Goal: Book appointment/travel/reservation

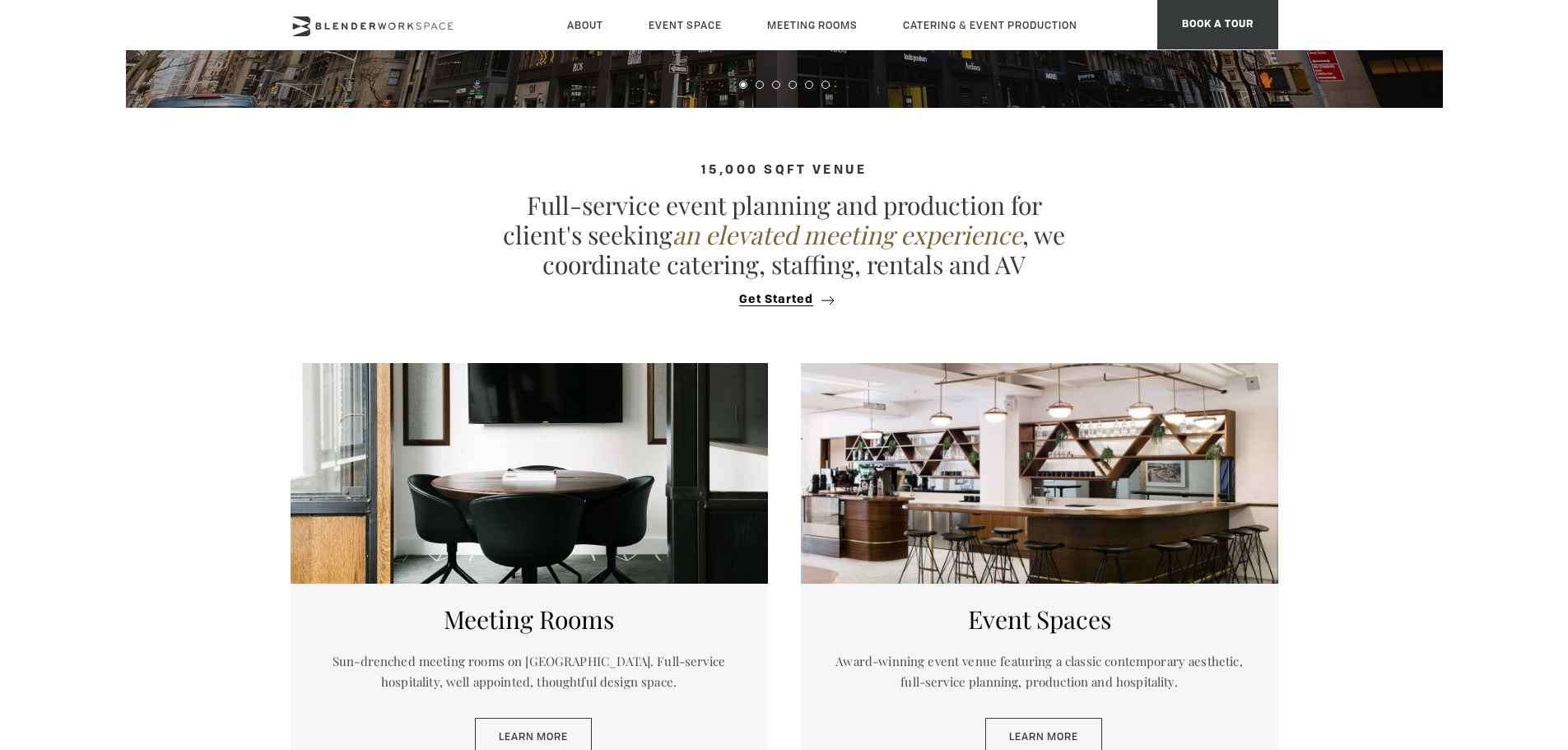
scroll to position [741, 0]
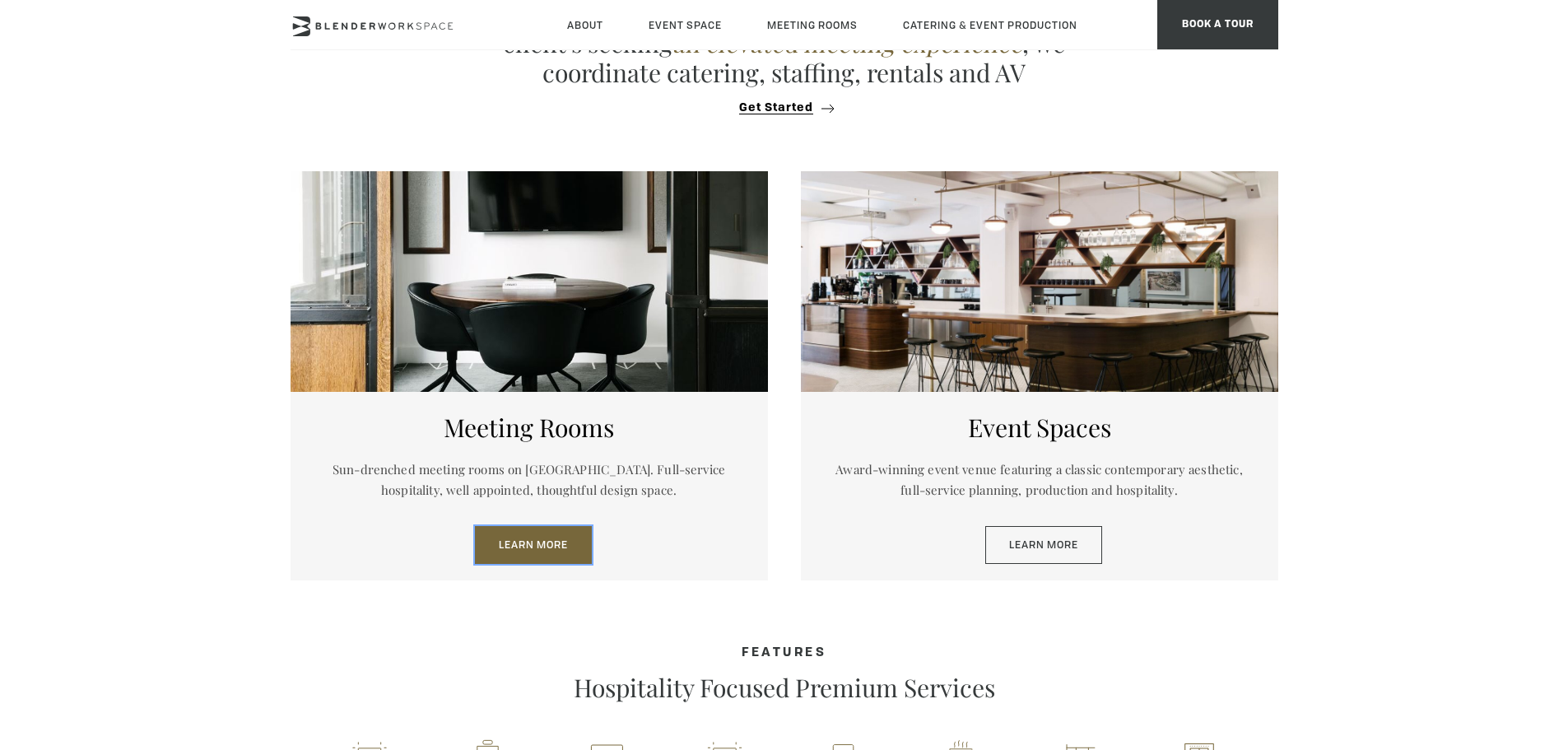
click at [574, 533] on link "Learn More" at bounding box center [533, 545] width 117 height 38
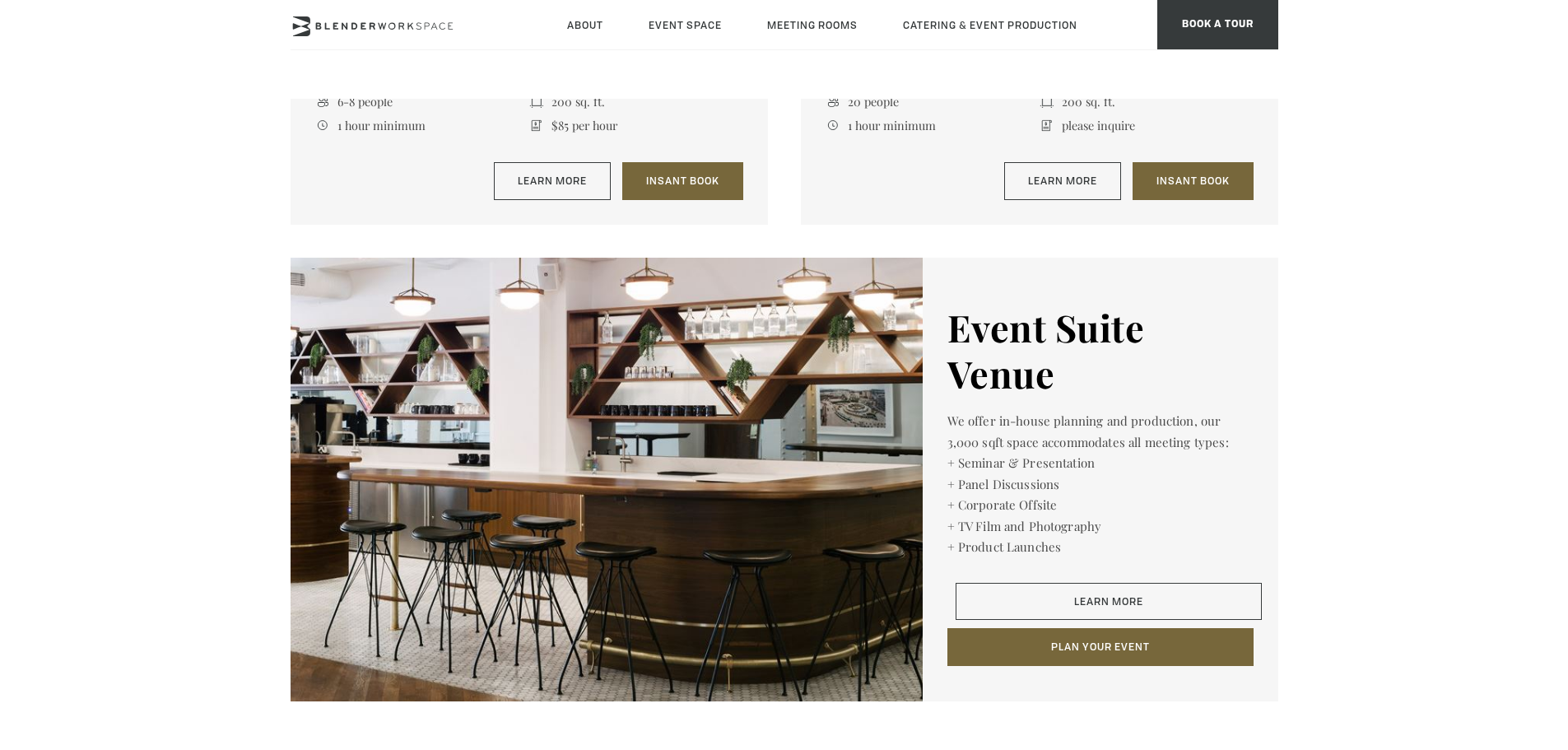
scroll to position [1976, 0]
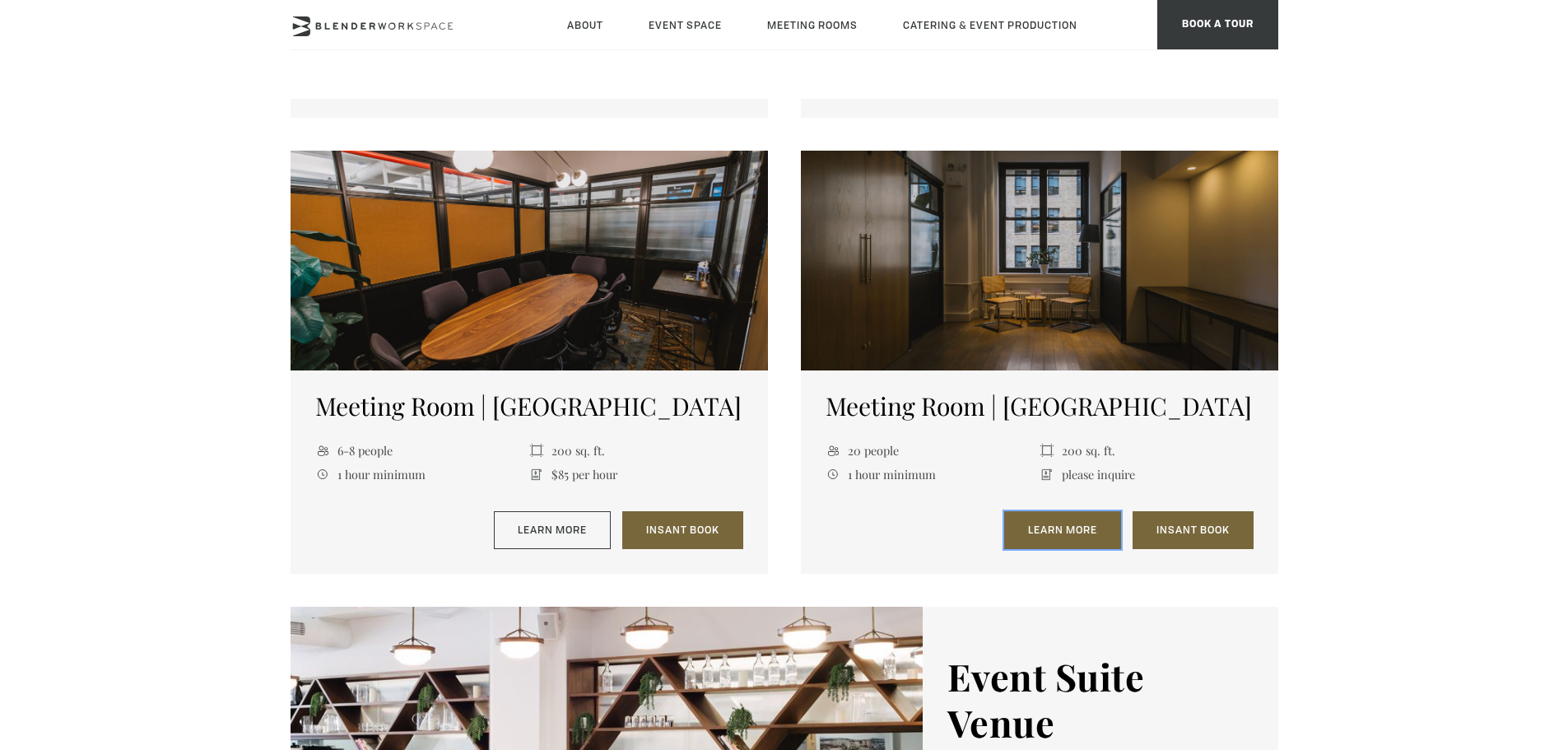
click at [1061, 526] on link "Learn More" at bounding box center [1062, 530] width 117 height 38
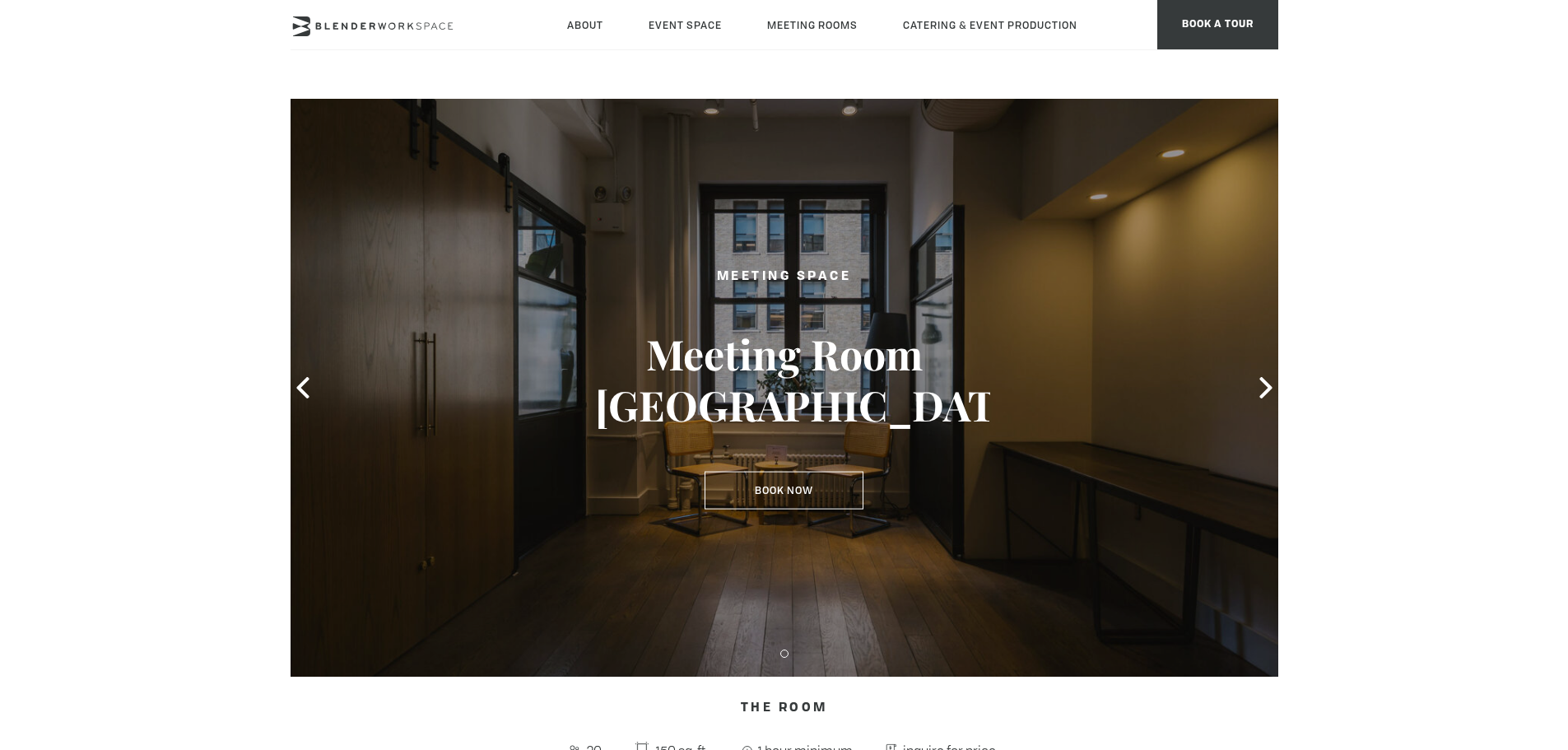
type div "2025-10-08"
click at [1262, 388] on icon at bounding box center [1265, 387] width 21 height 21
click at [776, 528] on div at bounding box center [784, 387] width 988 height 578
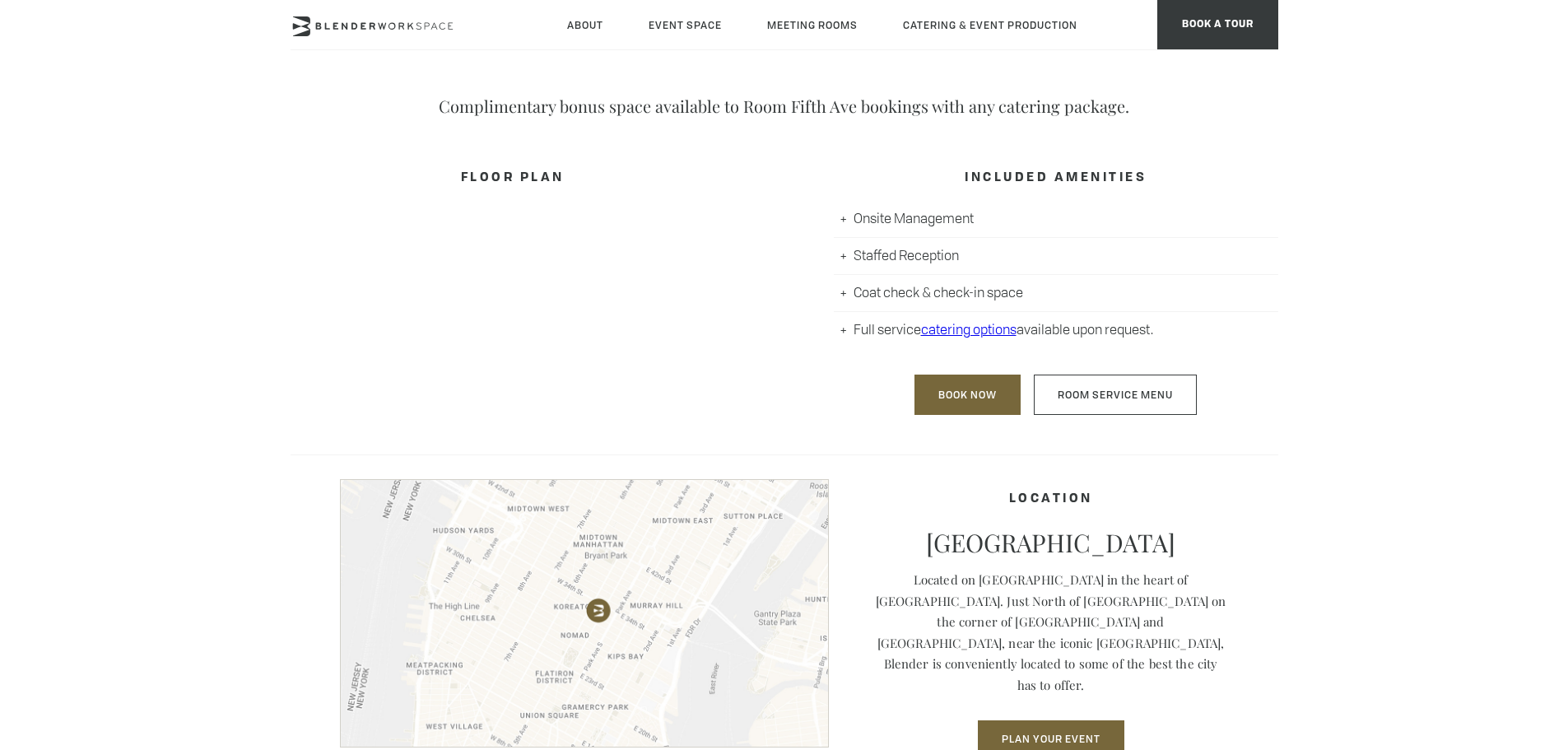
scroll to position [906, 0]
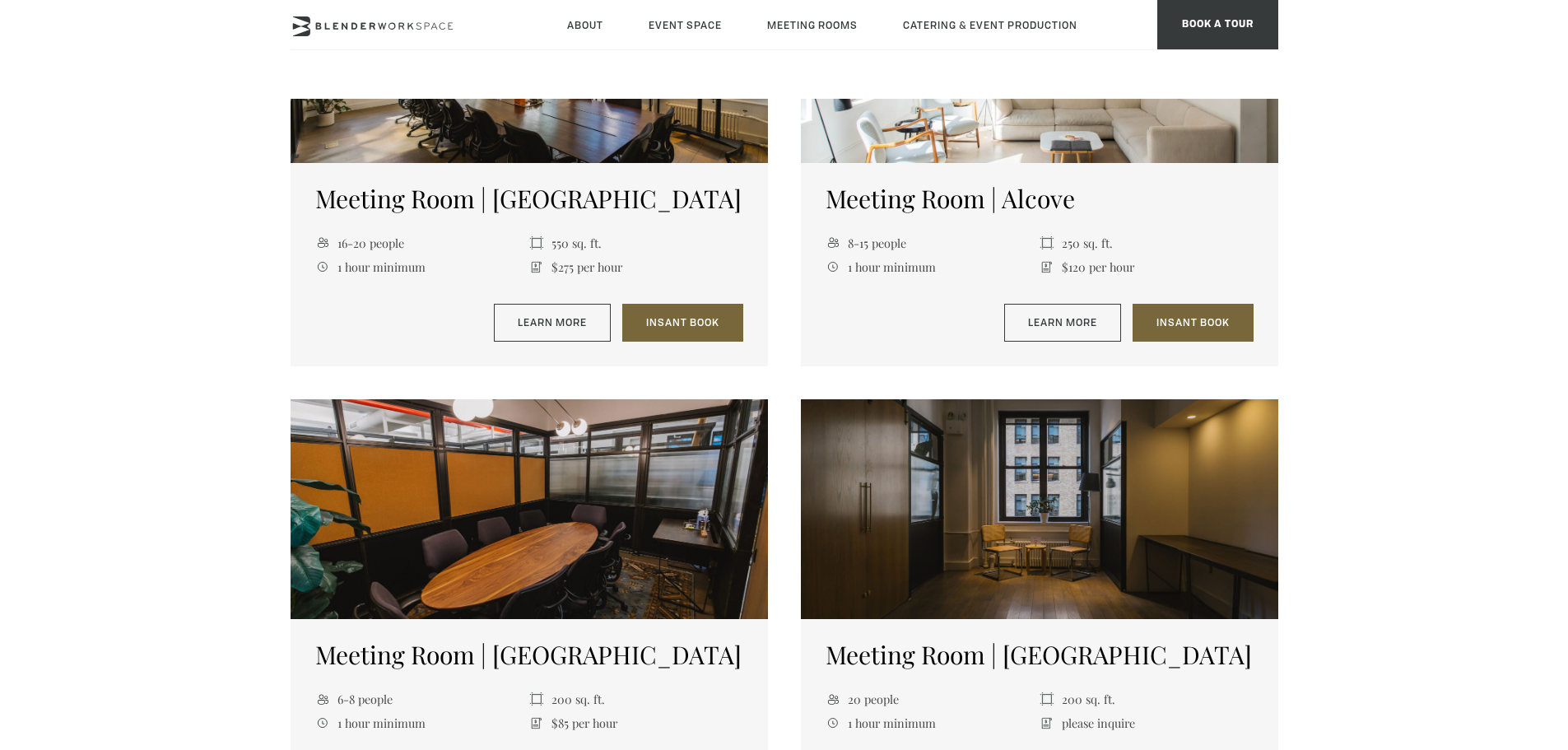
scroll to position [1560, 0]
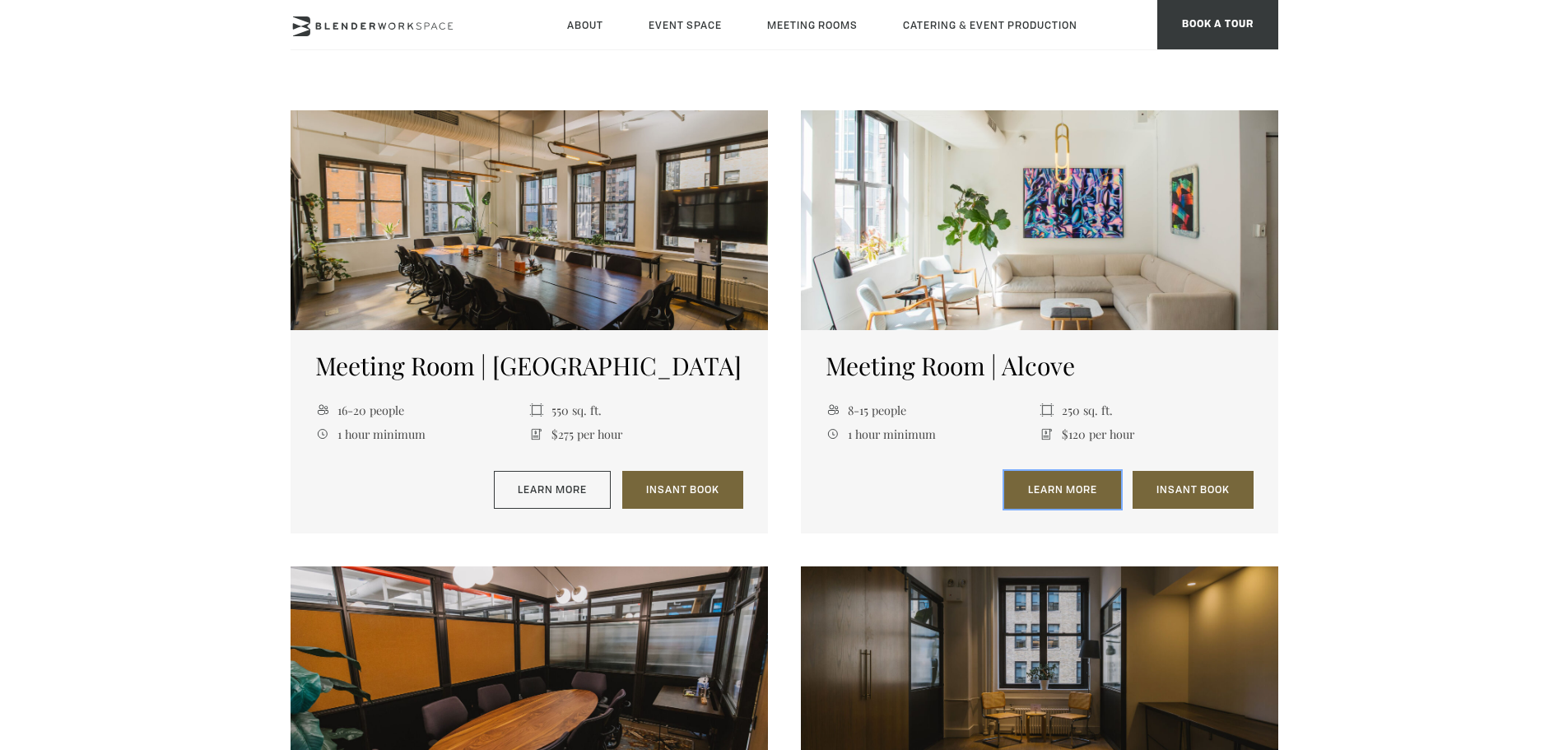
click at [1054, 487] on link "Learn More" at bounding box center [1062, 490] width 117 height 38
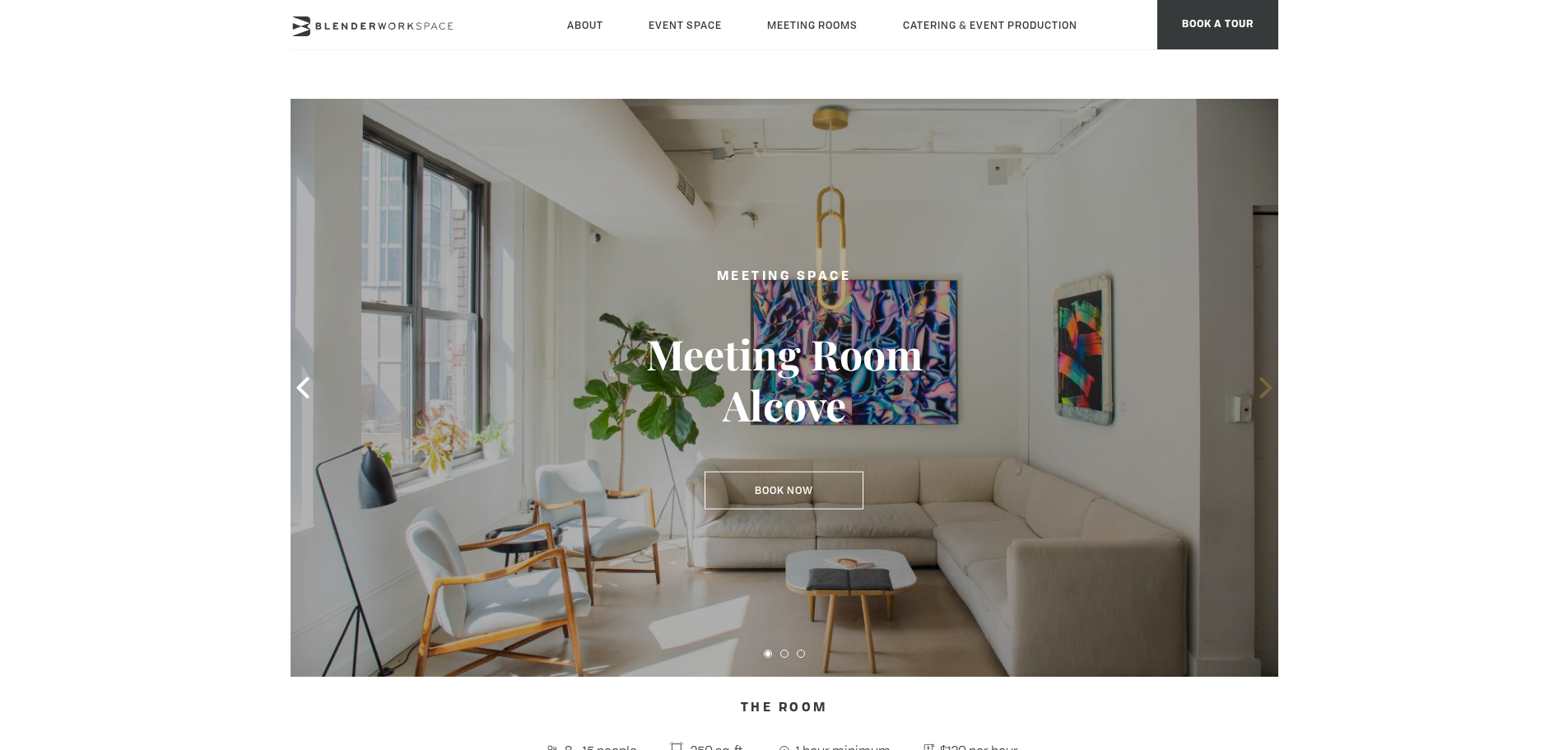
click at [1256, 381] on icon at bounding box center [1265, 387] width 21 height 21
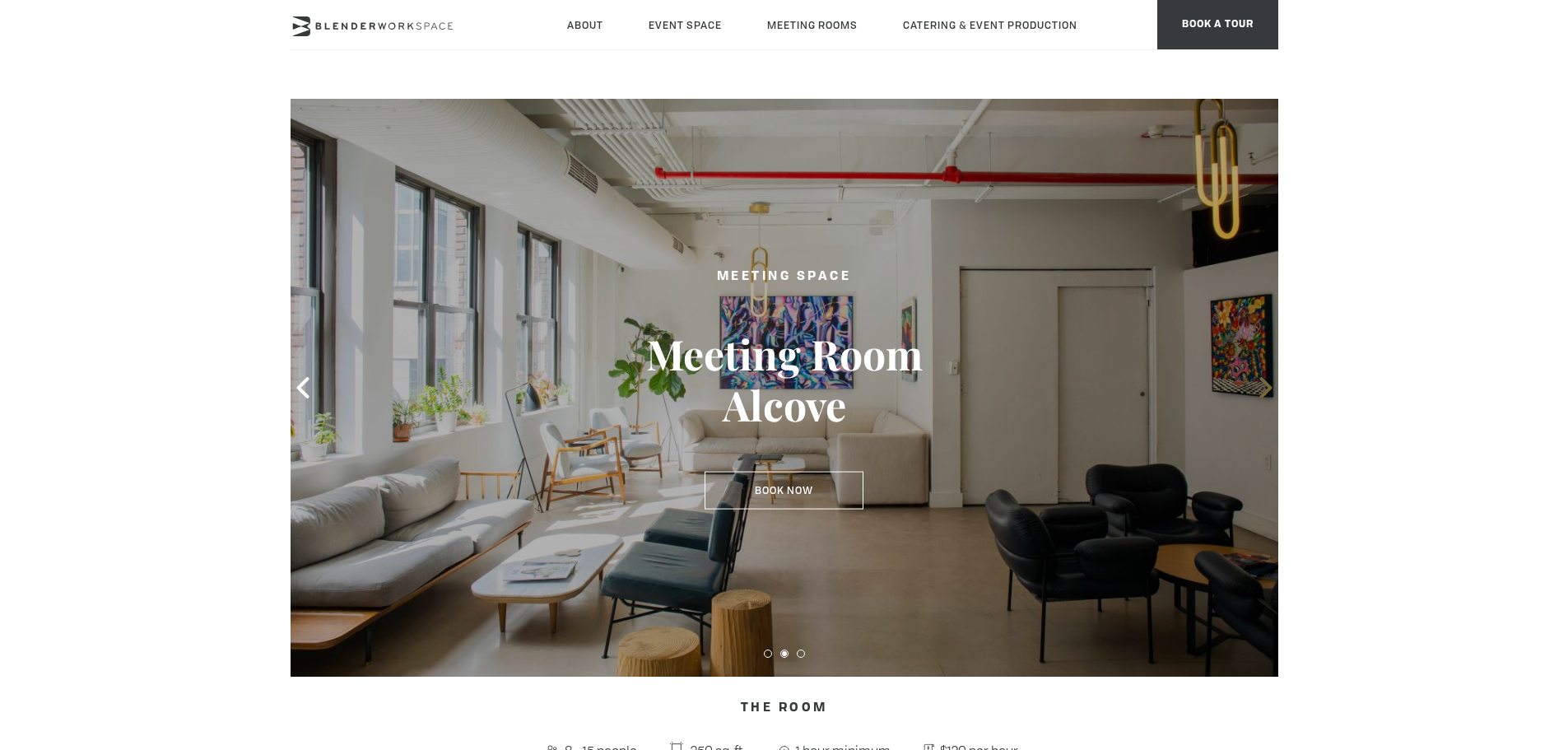
click at [1256, 381] on icon at bounding box center [1265, 387] width 21 height 21
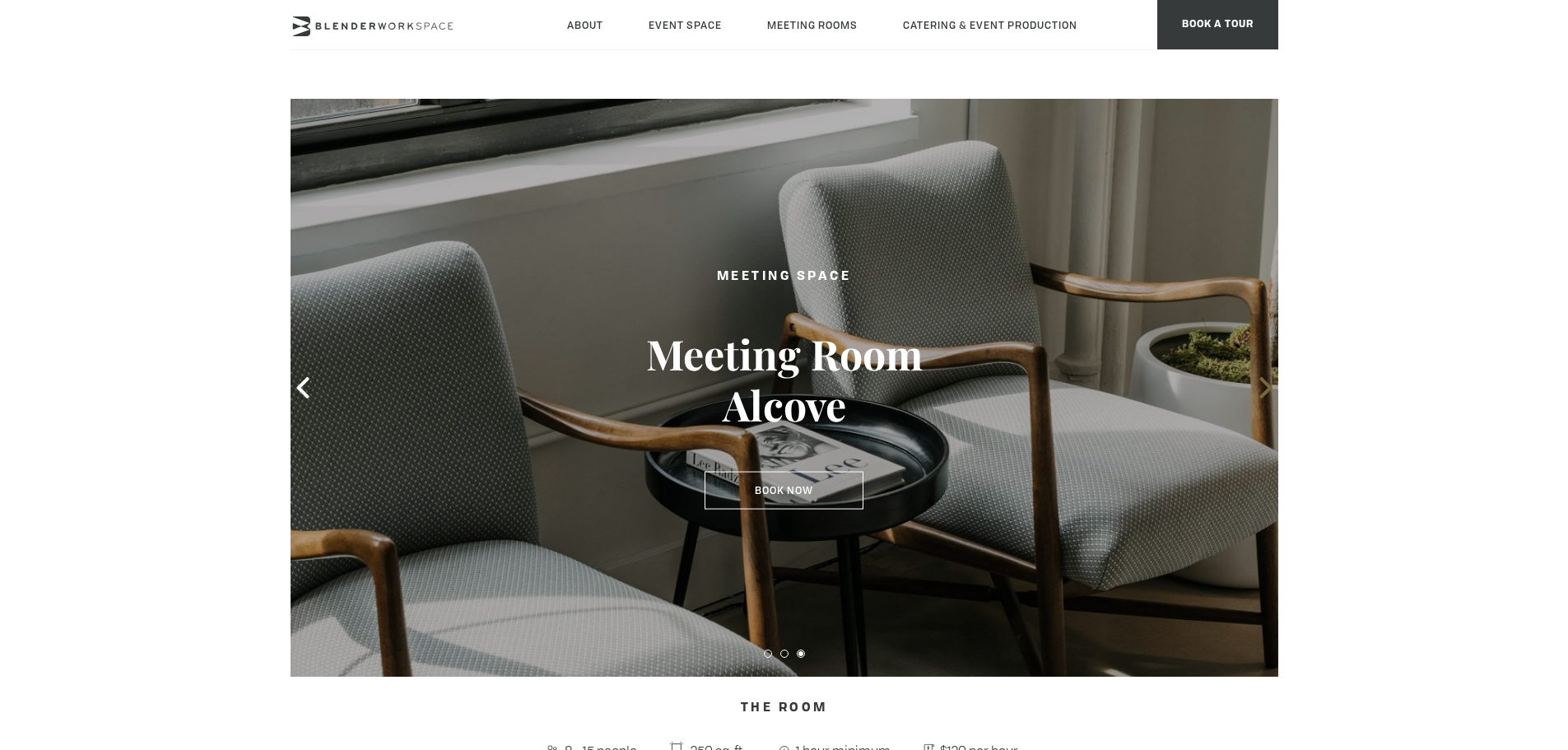
click at [1256, 381] on icon at bounding box center [1265, 387] width 21 height 21
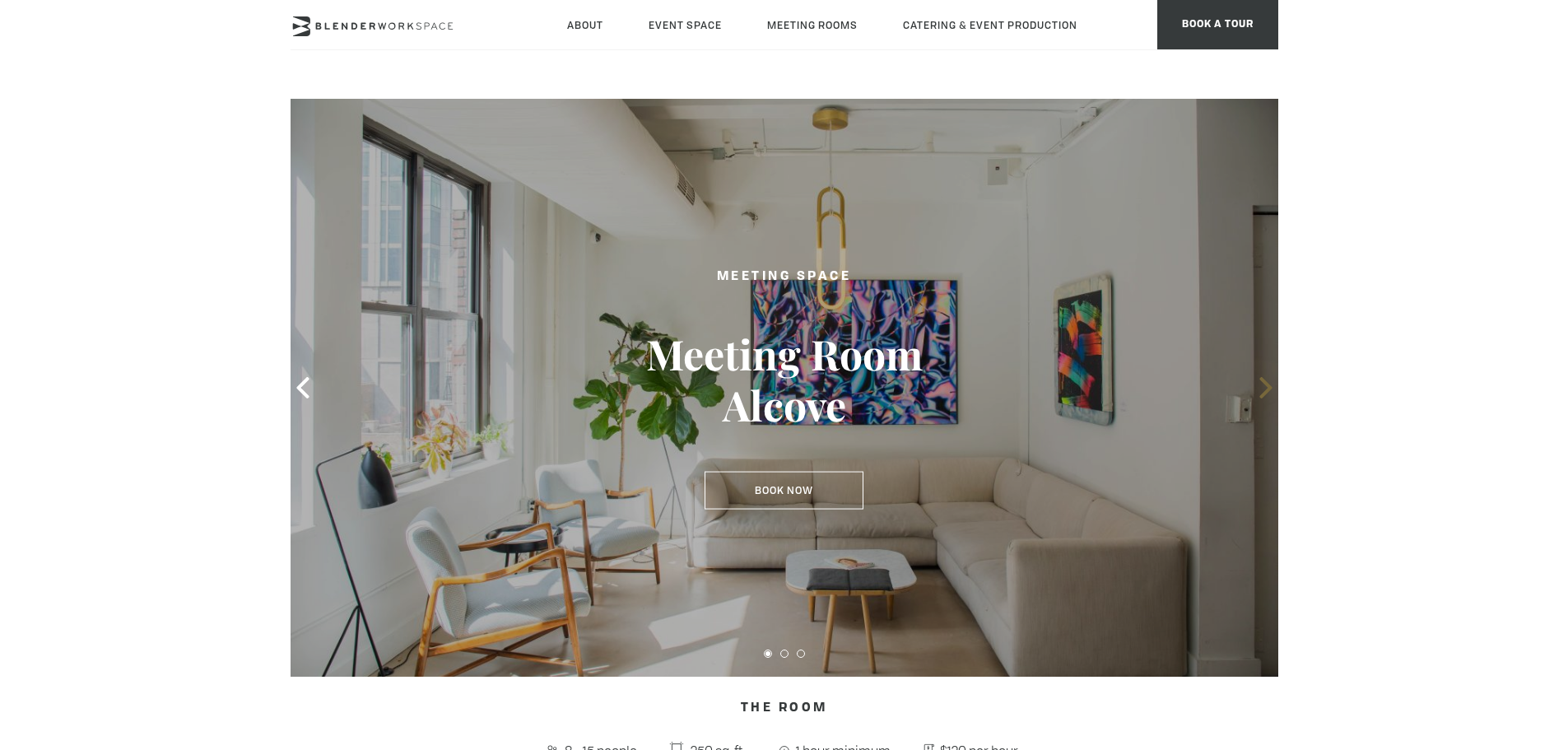
click at [1256, 381] on icon at bounding box center [1265, 387] width 21 height 21
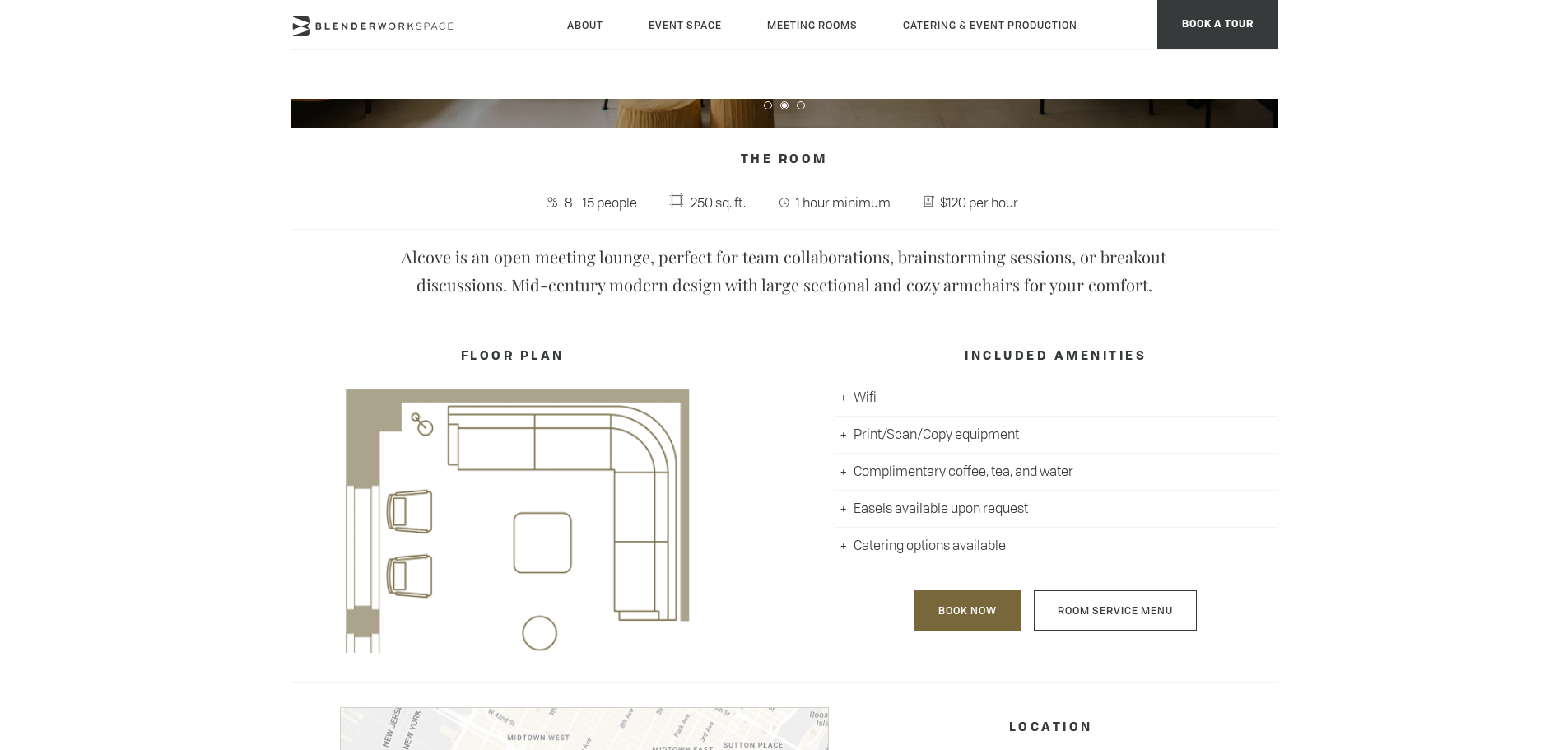
scroll to position [576, 0]
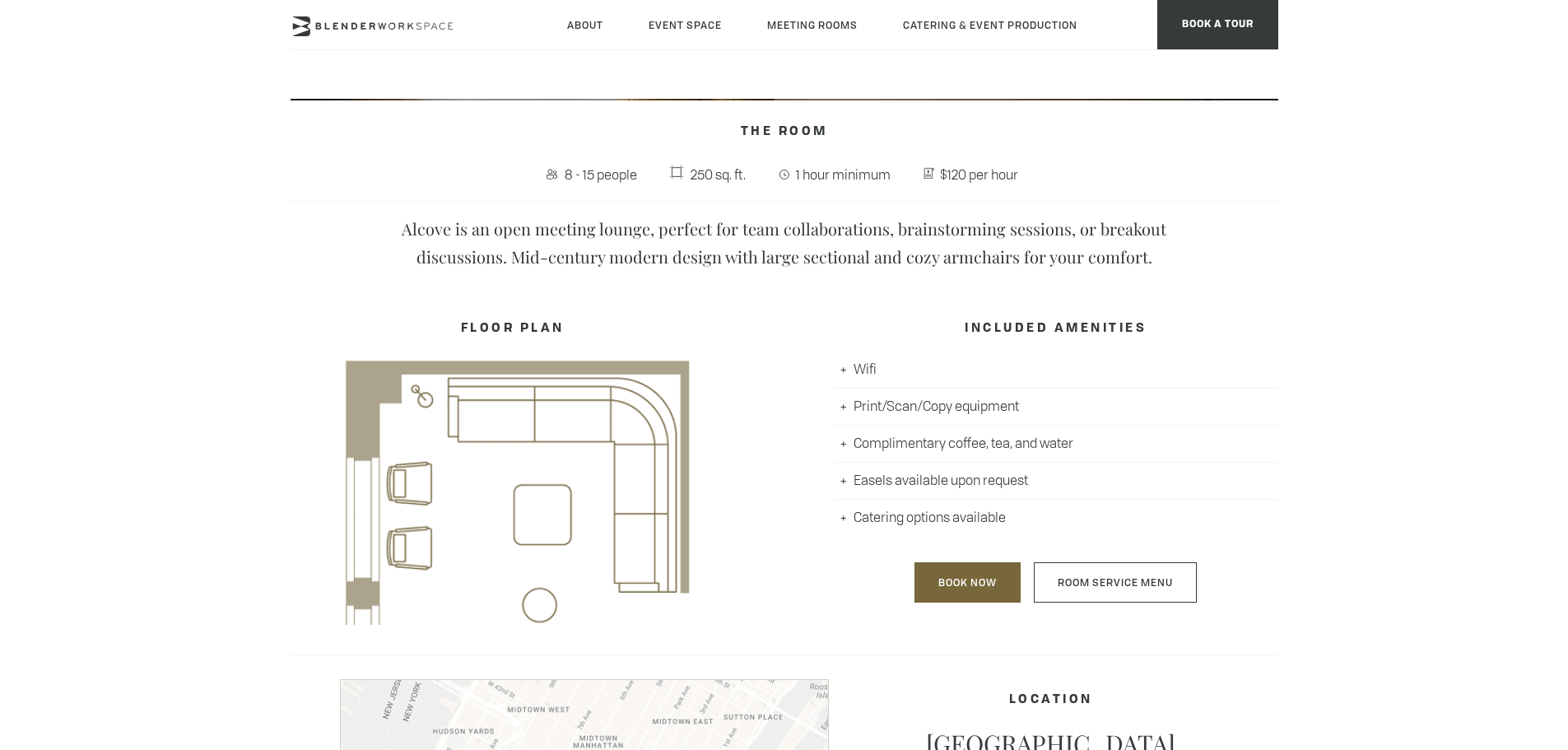
click at [547, 320] on h4 "FLOOR PLAN" at bounding box center [512, 329] width 444 height 32
click at [463, 590] on img at bounding box center [512, 488] width 444 height 273
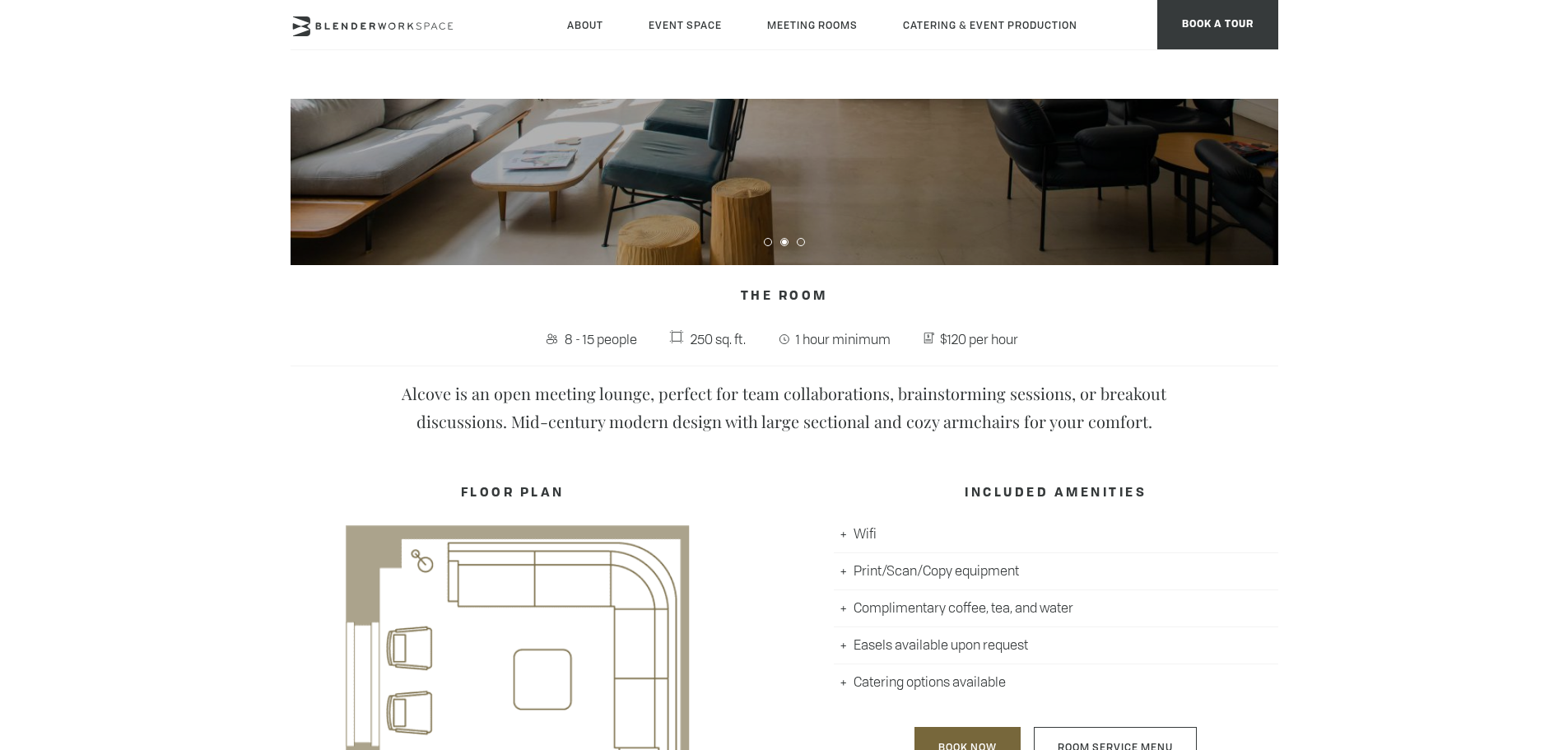
scroll to position [0, 0]
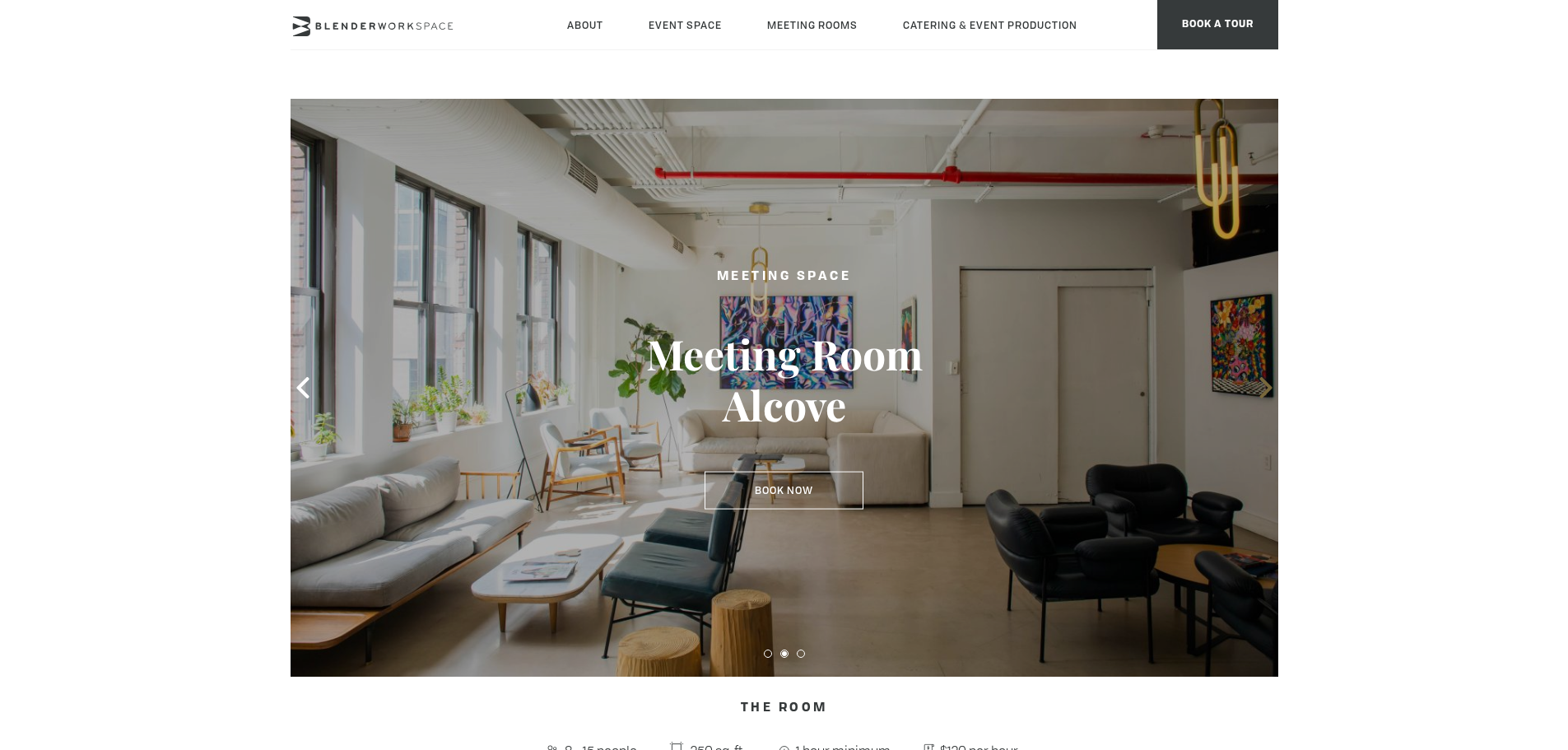
click at [1266, 382] on icon at bounding box center [1265, 387] width 12 height 21
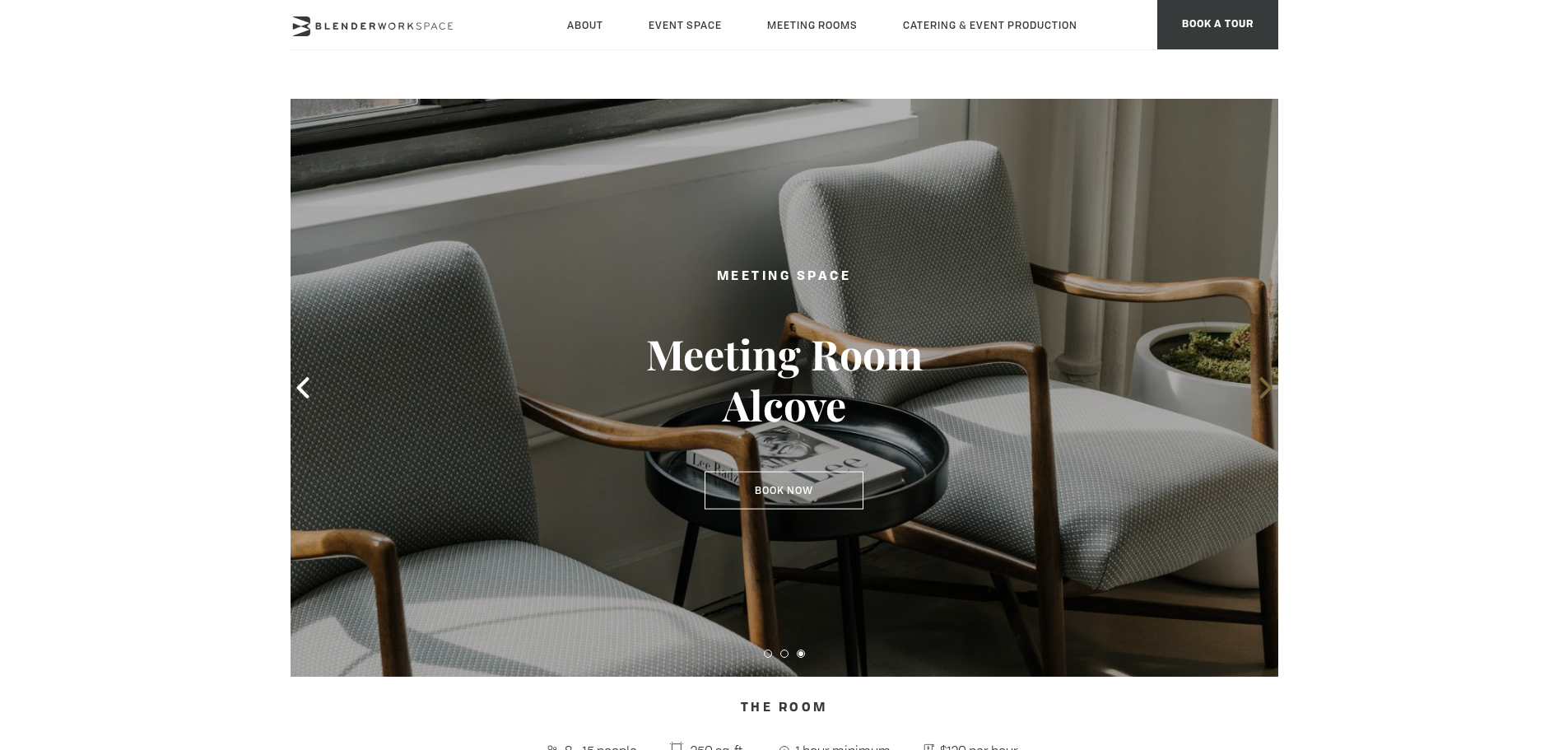
click at [1266, 382] on icon at bounding box center [1265, 387] width 12 height 21
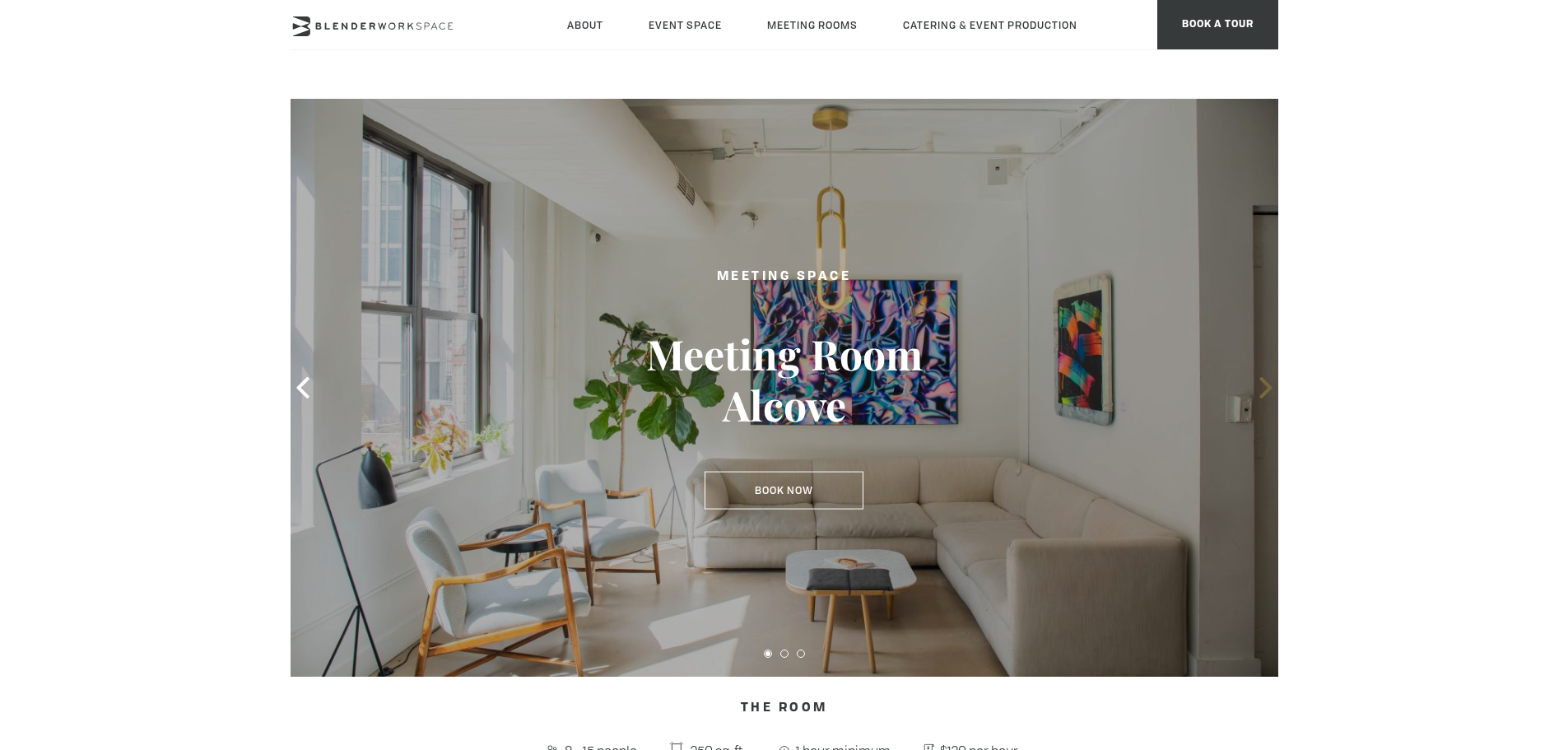
click at [1266, 382] on icon at bounding box center [1265, 387] width 12 height 21
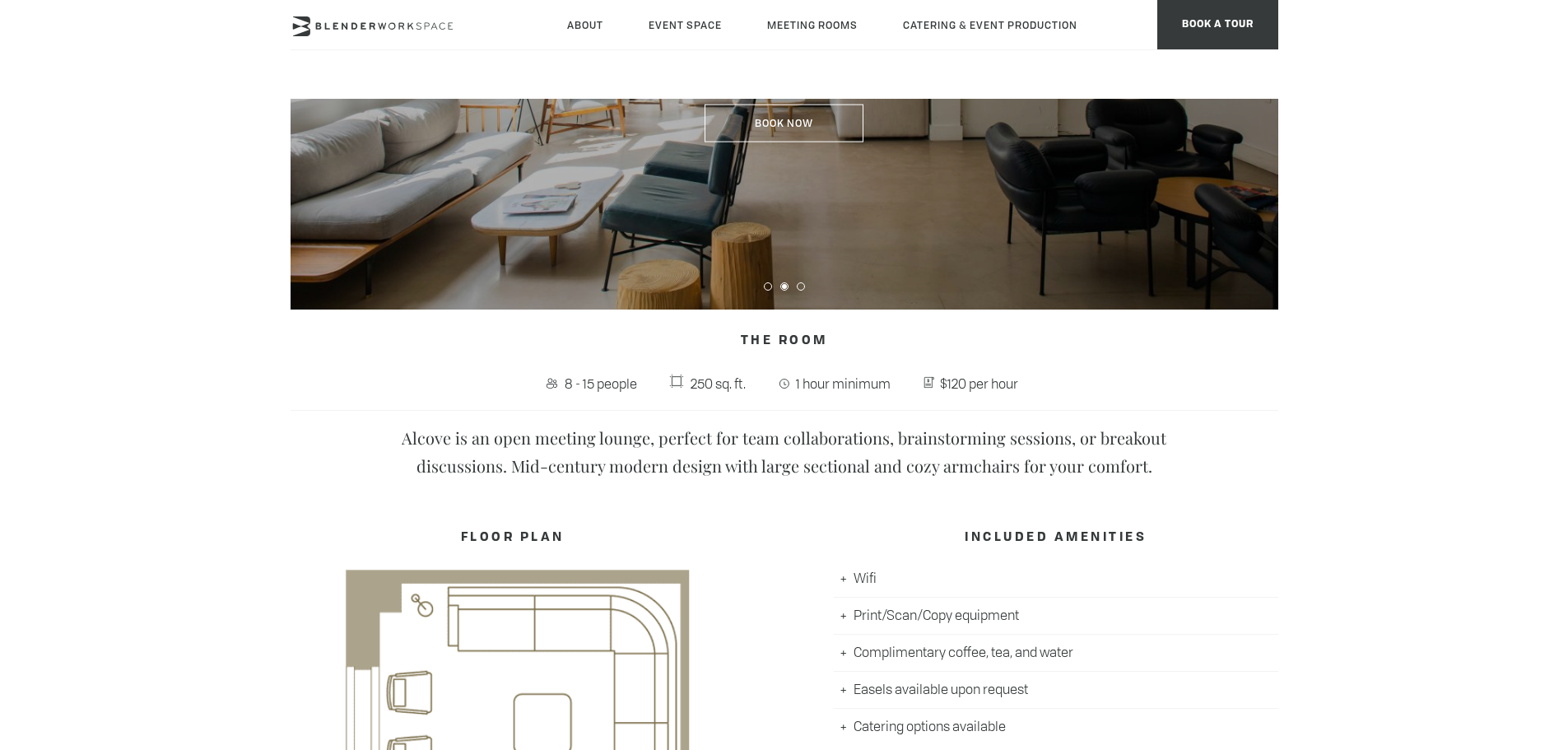
scroll to position [434, 0]
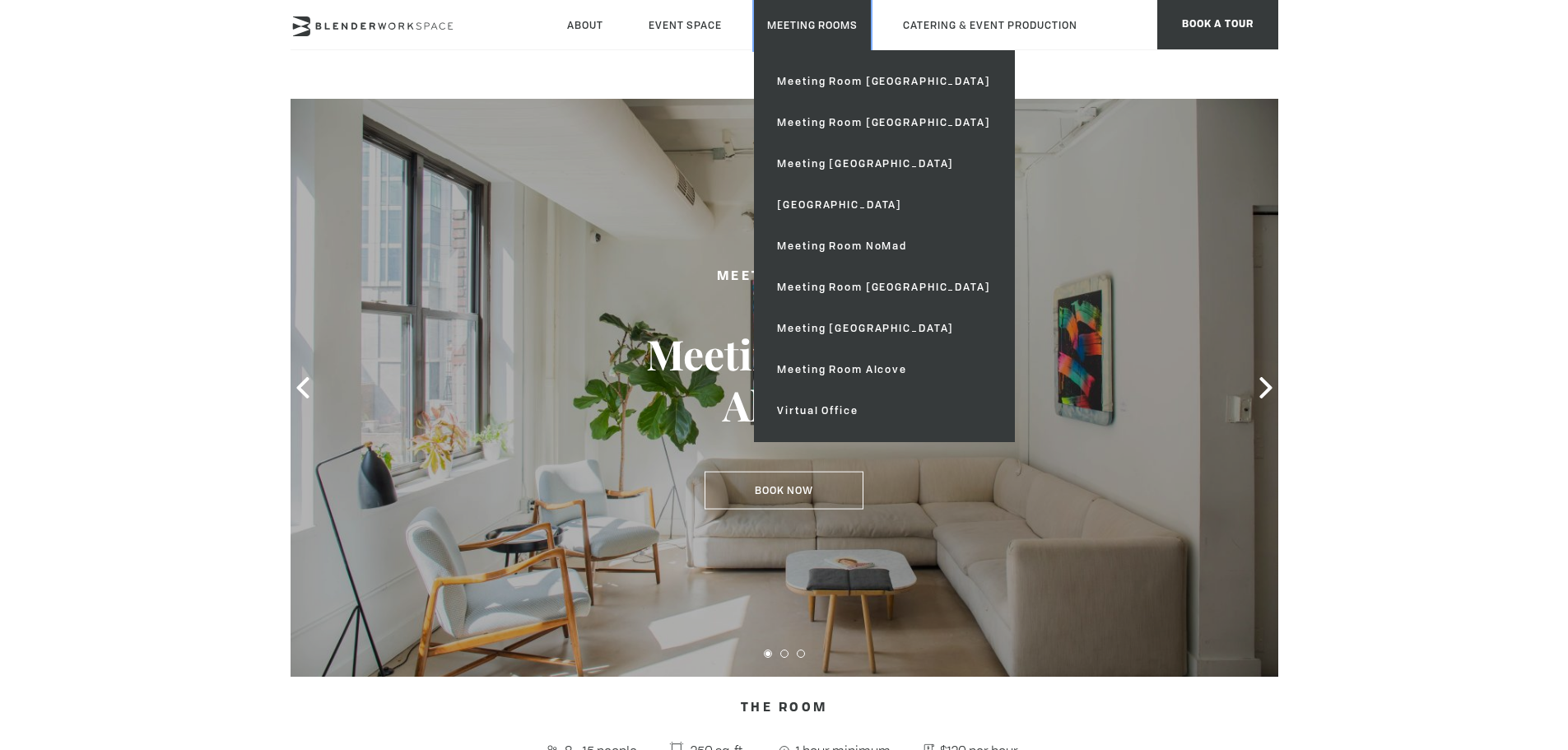
click at [799, 20] on link "Meeting Rooms" at bounding box center [812, 25] width 117 height 51
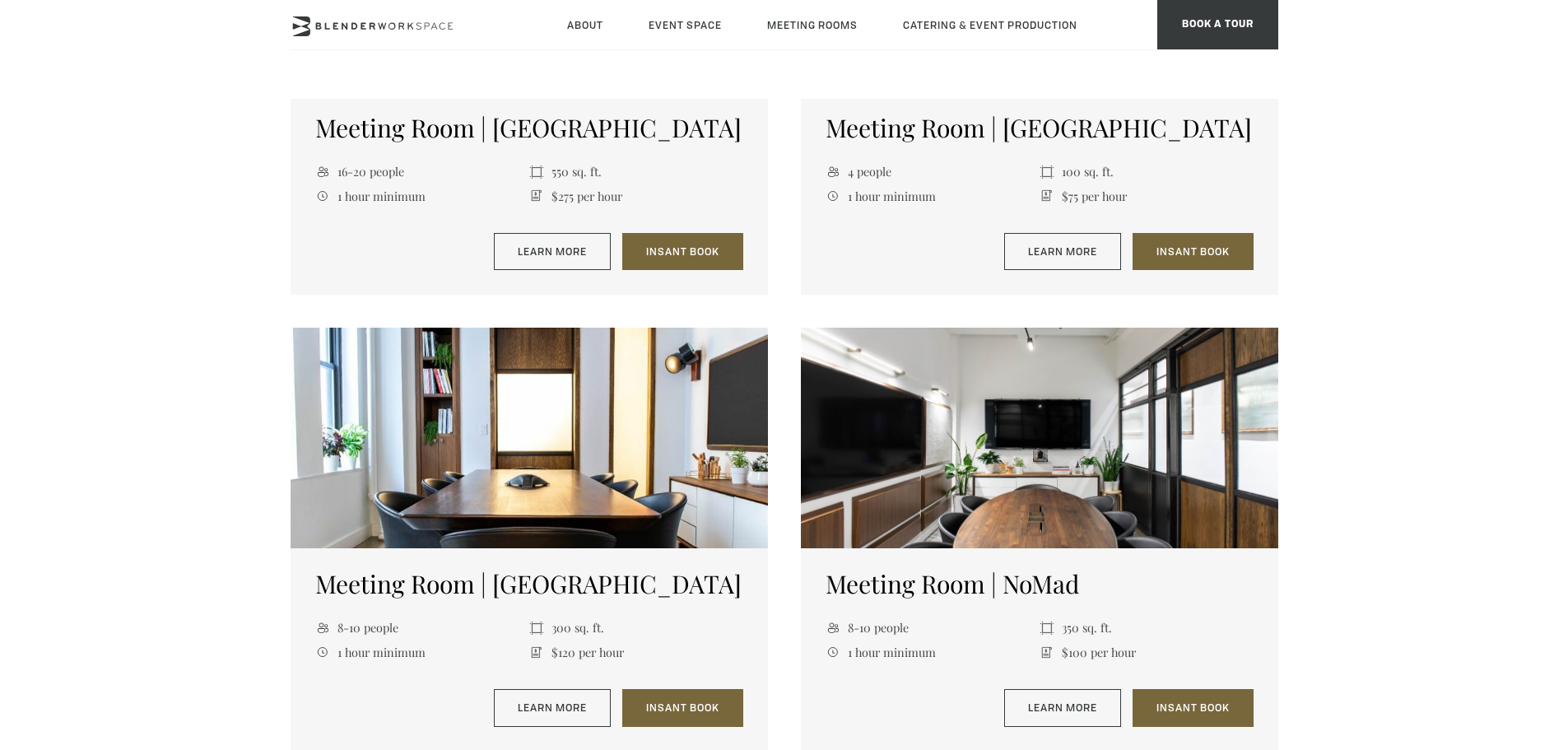
scroll to position [988, 0]
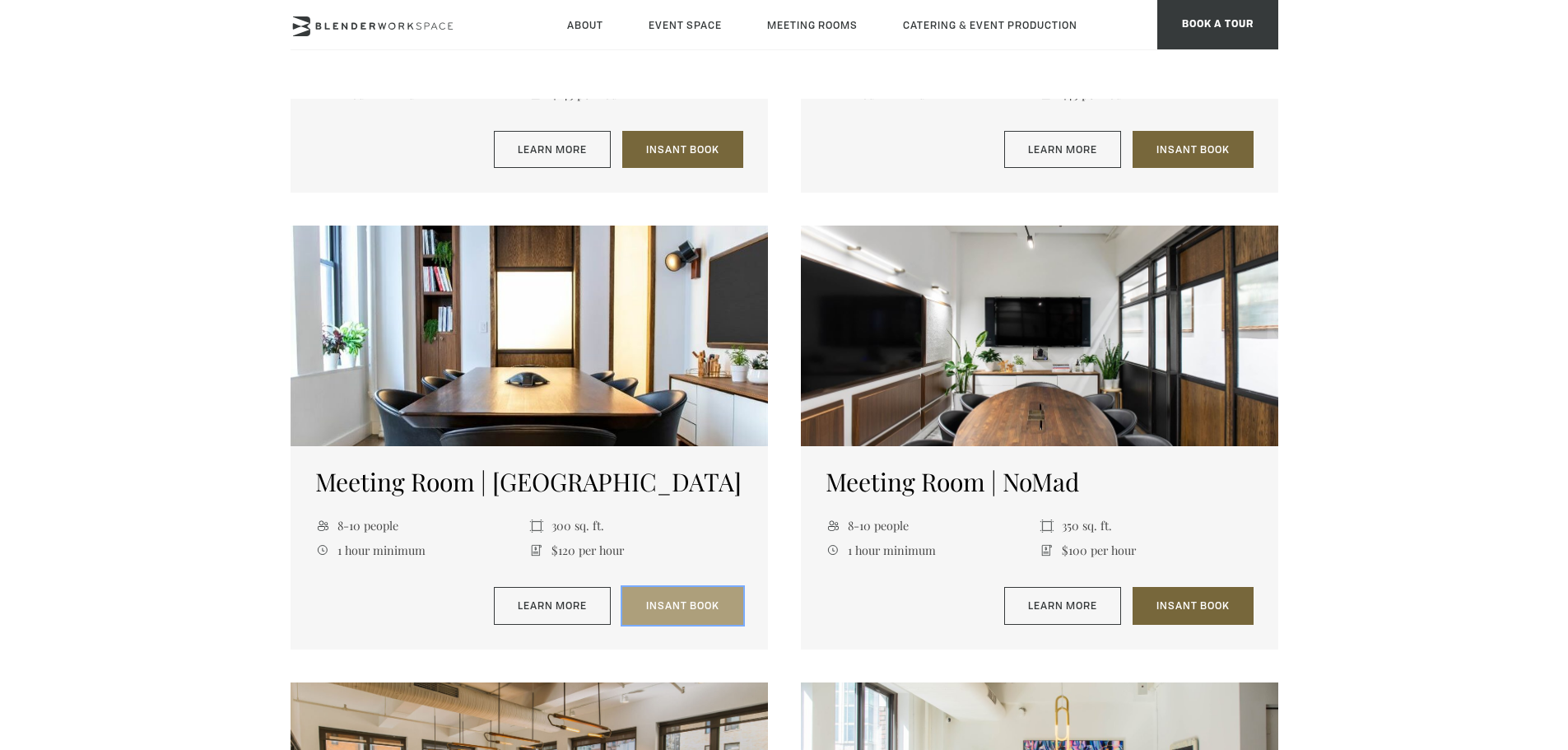
click at [633, 610] on link "Insant Book" at bounding box center [682, 606] width 121 height 38
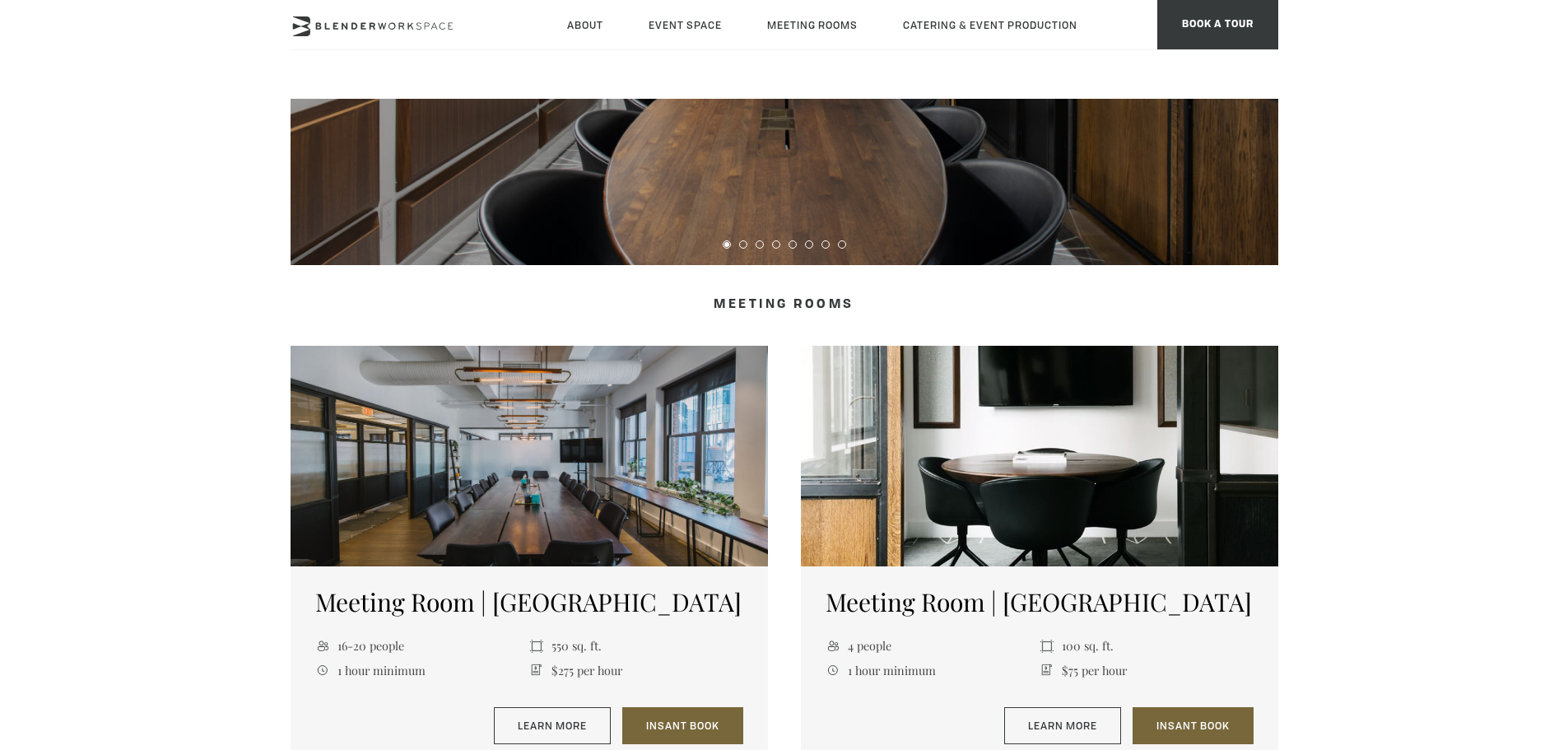
scroll to position [824, 0]
